Goal: Information Seeking & Learning: Learn about a topic

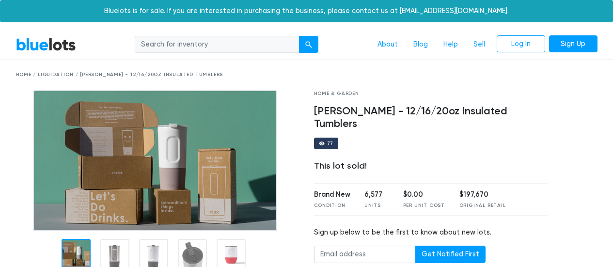
scroll to position [13, 0]
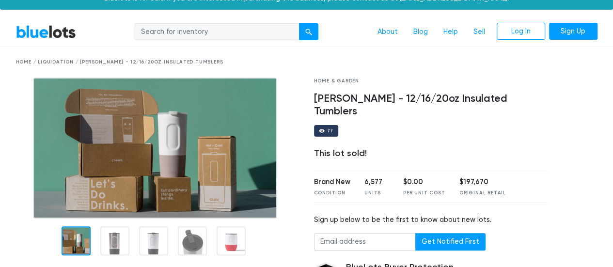
click at [142, 139] on img at bounding box center [155, 148] width 244 height 141
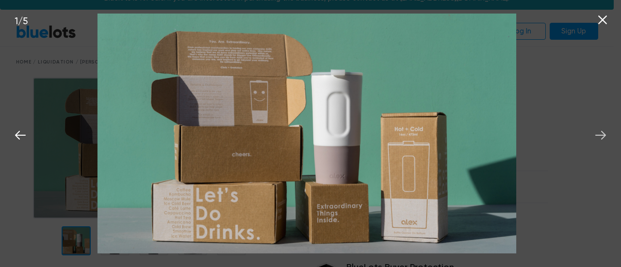
click at [597, 133] on icon at bounding box center [600, 135] width 15 height 15
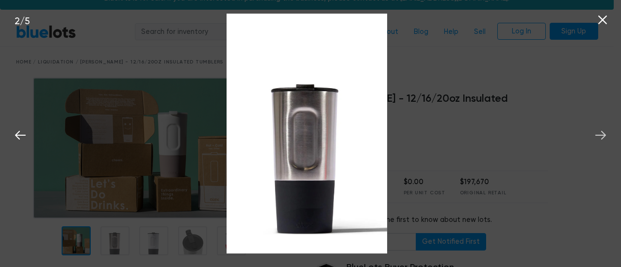
click at [597, 133] on icon at bounding box center [600, 135] width 15 height 15
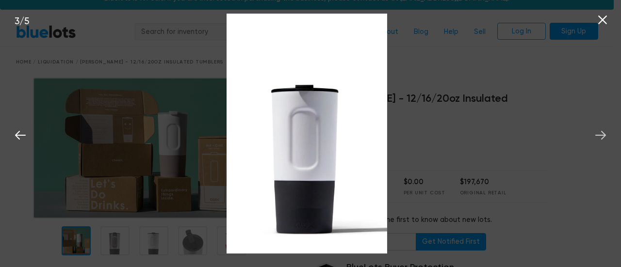
click at [597, 133] on icon at bounding box center [600, 135] width 15 height 15
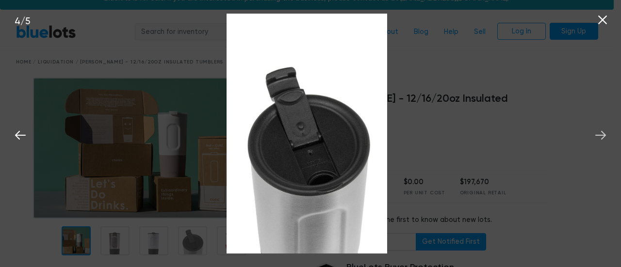
click at [597, 133] on icon at bounding box center [600, 135] width 15 height 15
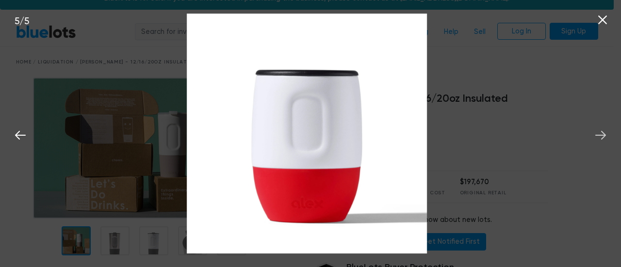
click at [597, 133] on icon at bounding box center [600, 135] width 15 height 15
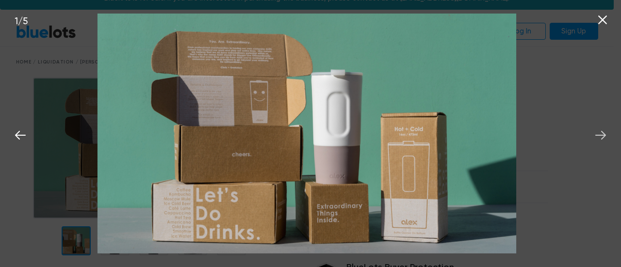
click at [597, 133] on icon at bounding box center [600, 135] width 15 height 15
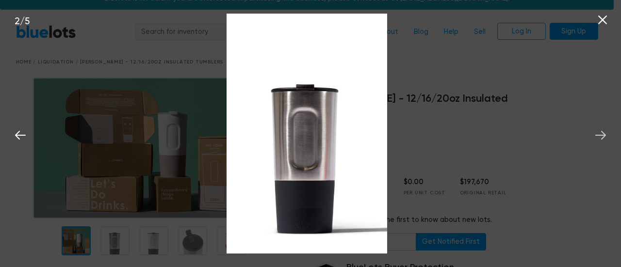
click at [597, 133] on icon at bounding box center [600, 135] width 15 height 15
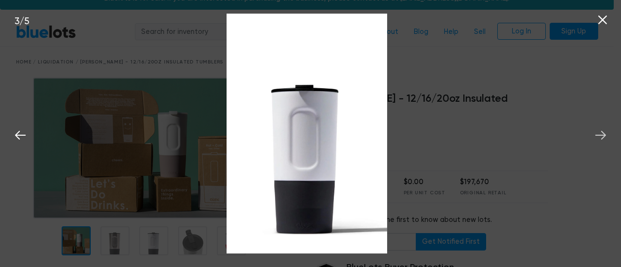
click at [600, 136] on icon at bounding box center [600, 135] width 15 height 15
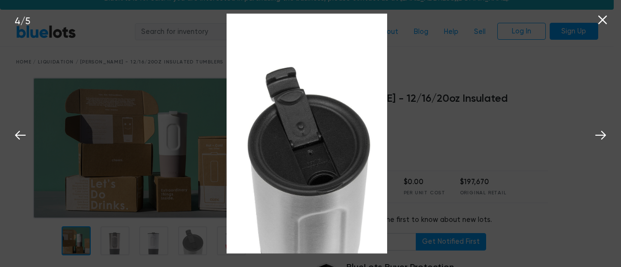
click at [603, 17] on icon at bounding box center [602, 20] width 15 height 15
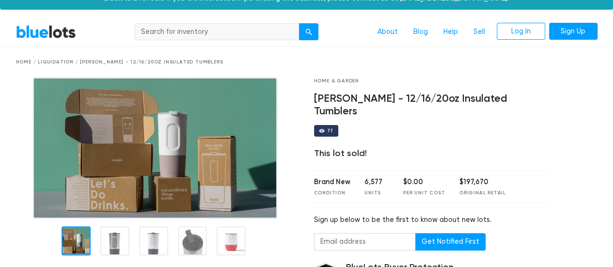
click at [190, 152] on img at bounding box center [155, 148] width 244 height 141
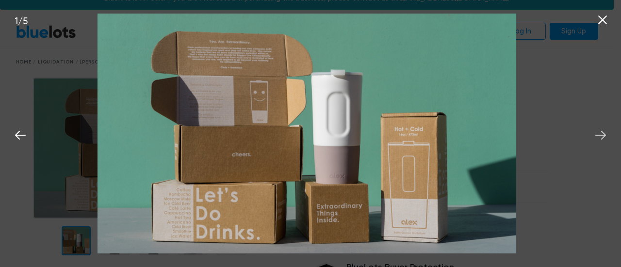
click at [605, 138] on icon at bounding box center [600, 135] width 15 height 15
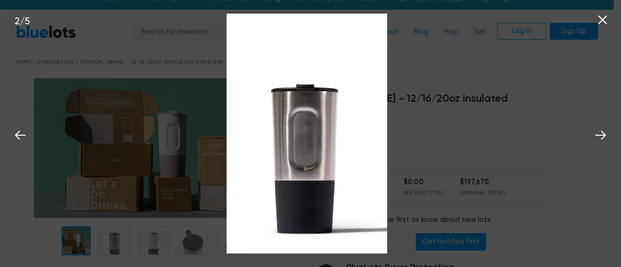
click at [603, 18] on icon at bounding box center [602, 20] width 9 height 9
